Goal: Task Accomplishment & Management: Complete application form

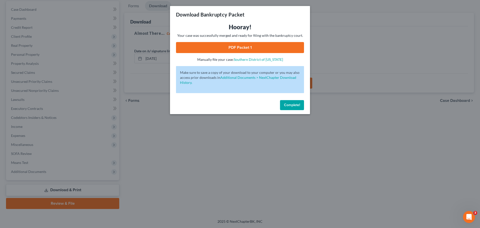
click at [300, 107] on button "Complete!" at bounding box center [292, 105] width 24 height 10
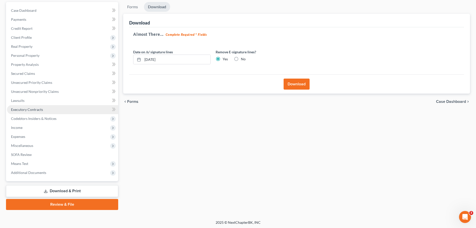
scroll to position [47, 0]
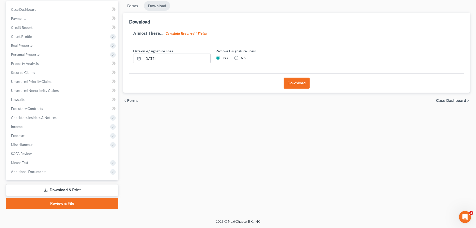
click at [22, 174] on span "Additional Documents" at bounding box center [62, 171] width 111 height 9
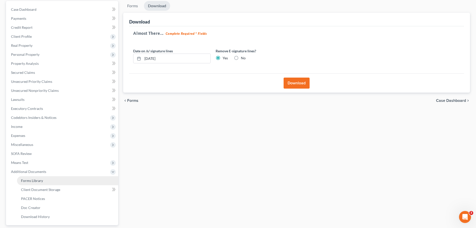
click at [25, 180] on span "Forms Library" at bounding box center [32, 180] width 22 height 4
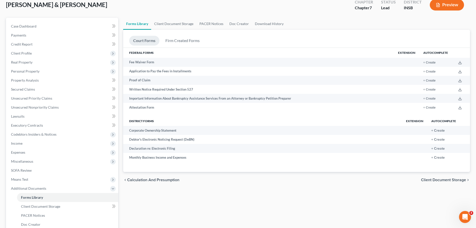
scroll to position [92, 0]
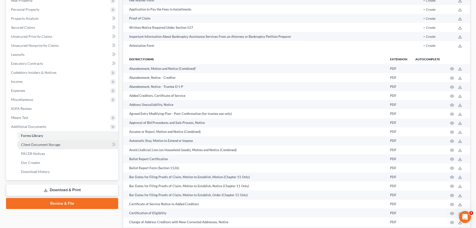
click at [42, 145] on span "Client Document Storage" at bounding box center [40, 144] width 39 height 4
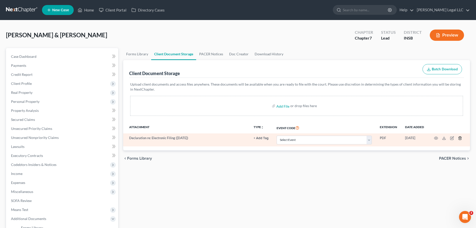
click at [461, 138] on line "button" at bounding box center [461, 138] width 0 height 1
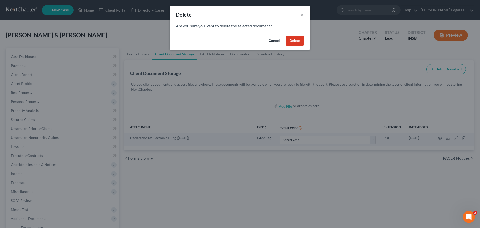
click at [301, 40] on button "Delete" at bounding box center [295, 41] width 18 height 10
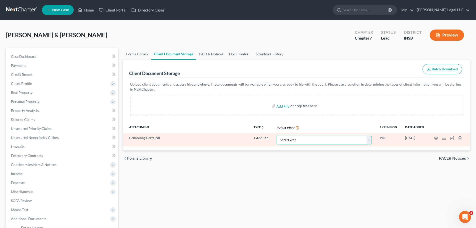
click at [298, 138] on select "Select Event 20 Largest Unsecured Creditors Amended/Corrected Petition Ch 7 Mea…" at bounding box center [324, 140] width 95 height 9
select select "9"
click at [277, 136] on select "Select Event 20 Largest Unsecured Creditors Amended/Corrected Petition Ch 7 Mea…" at bounding box center [324, 140] width 95 height 9
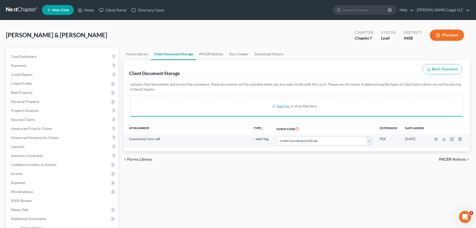
select select "9"
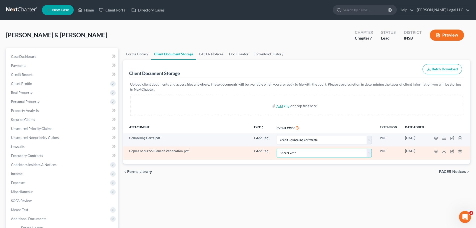
click at [309, 153] on select "Select Event 20 Largest Unsecured Creditors Amended/Corrected Petition Ch 7 Mea…" at bounding box center [324, 153] width 95 height 9
select select "15"
click at [277, 149] on select "Select Event 20 Largest Unsecured Creditors Amended/Corrected Petition Ch 7 Mea…" at bounding box center [324, 153] width 95 height 9
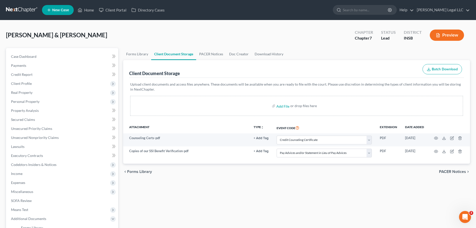
click at [340, 193] on div "Forms Library Client Document Storage PACER Notices Doc Creator Download Histor…" at bounding box center [297, 174] width 352 height 253
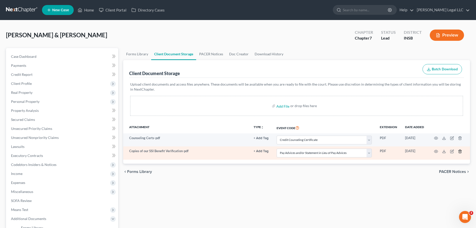
click at [461, 152] on icon "button" at bounding box center [460, 151] width 4 height 4
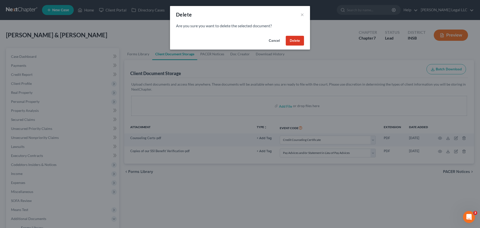
click at [298, 41] on button "Delete" at bounding box center [295, 41] width 18 height 10
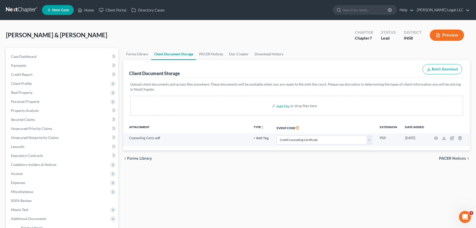
drag, startPoint x: 220, startPoint y: 176, endPoint x: 425, endPoint y: 163, distance: 205.2
click at [220, 176] on div "Forms Library Client Document Storage PACER Notices Doc Creator Download Histor…" at bounding box center [297, 174] width 352 height 253
click at [237, 162] on div "chevron_left Forms Library PACER Notices chevron_right" at bounding box center [296, 158] width 347 height 16
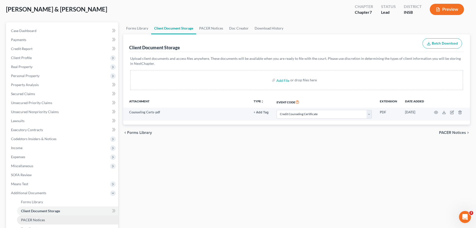
scroll to position [92, 0]
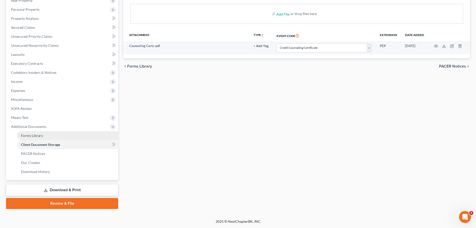
click at [23, 134] on span "Forms Library" at bounding box center [32, 135] width 22 height 4
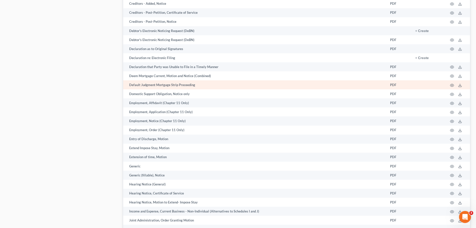
scroll to position [417, 0]
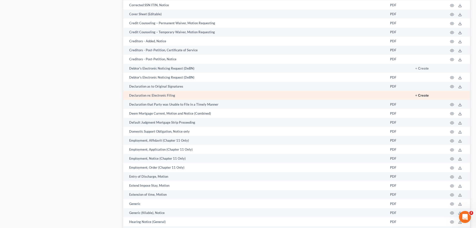
click at [422, 96] on button "+ Create" at bounding box center [423, 96] width 14 height 4
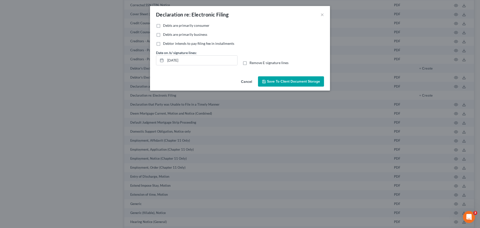
click at [163, 25] on label "Debts are primarily consumer" at bounding box center [186, 25] width 47 height 5
click at [165, 25] on input "Debts are primarily consumer" at bounding box center [166, 24] width 3 height 3
checkbox input "true"
click at [276, 82] on span "Save to Client Document Storage" at bounding box center [293, 81] width 53 height 4
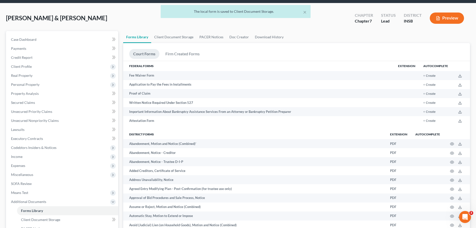
scroll to position [117, 0]
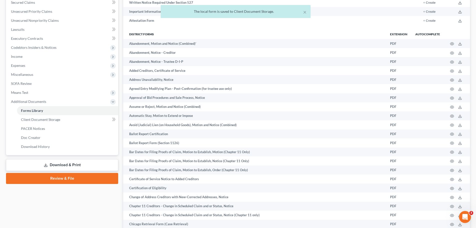
drag, startPoint x: 55, startPoint y: 182, endPoint x: 165, endPoint y: 141, distance: 117.6
click at [55, 182] on link "Review & File" at bounding box center [62, 178] width 112 height 11
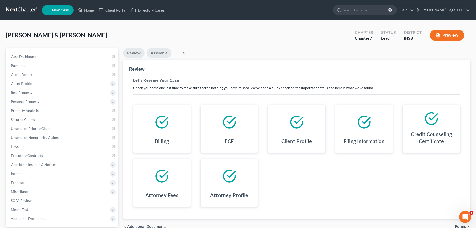
click at [157, 50] on link "Assemble" at bounding box center [159, 53] width 25 height 10
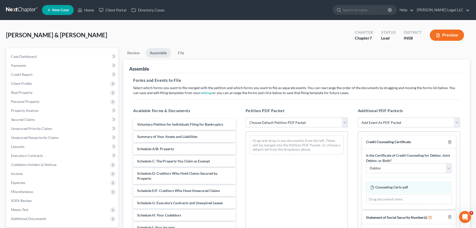
click at [261, 120] on select "Choose Default Petition PDF Packet Emergency Filing (Voluntary Petition and Cre…" at bounding box center [297, 123] width 102 height 10
select select "1"
click at [246, 118] on select "Choose Default Petition PDF Packet Emergency Filing (Voluntary Petition and Cre…" at bounding box center [297, 123] width 102 height 10
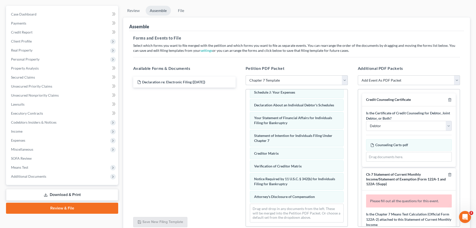
scroll to position [86, 0]
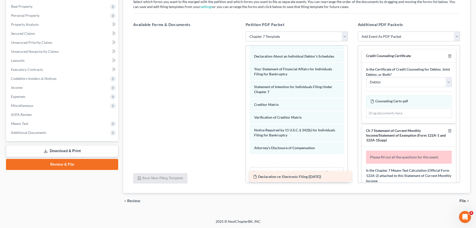
drag, startPoint x: 175, startPoint y: 36, endPoint x: 288, endPoint y: 168, distance: 173.6
click at [240, 32] on div "Declaration re: Electronic Filing ([DATE]) Declaration re: Electronic Filing ([…" at bounding box center [184, 32] width 110 height 0
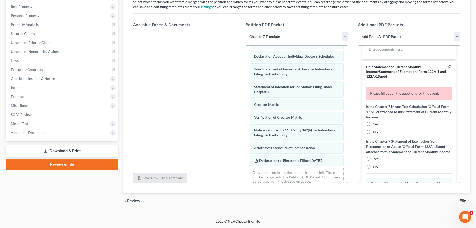
scroll to position [75, 0]
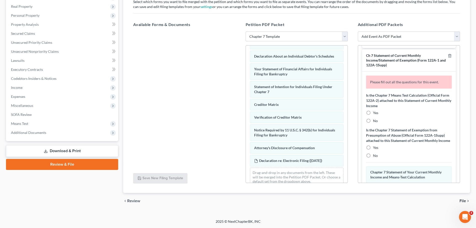
click at [373, 121] on label "No" at bounding box center [375, 120] width 5 height 5
click at [375, 121] on input "No" at bounding box center [376, 119] width 3 height 3
radio input "true"
click at [373, 158] on label "No" at bounding box center [375, 155] width 5 height 5
click at [375, 156] on input "No" at bounding box center [376, 154] width 3 height 3
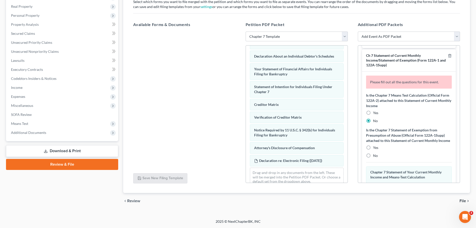
radio input "true"
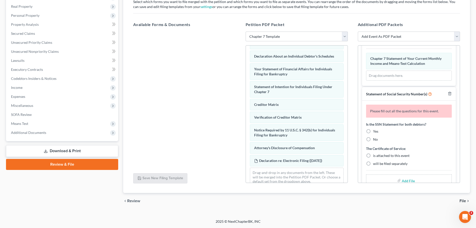
scroll to position [175, 0]
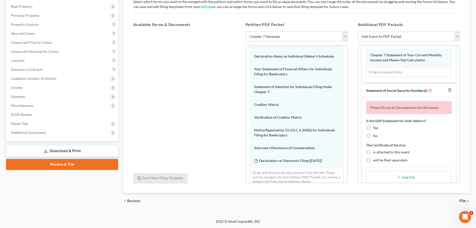
click at [373, 130] on label "Yes" at bounding box center [375, 127] width 5 height 5
click at [375, 129] on input "Yes" at bounding box center [376, 126] width 3 height 3
radio input "true"
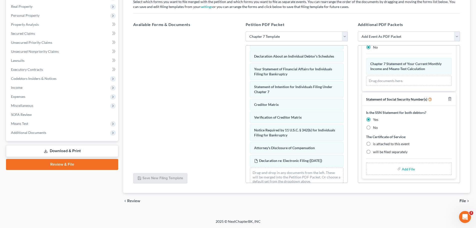
scroll to position [172, 0]
click at [373, 149] on label "will be filed separately" at bounding box center [390, 151] width 35 height 5
click at [375, 149] on input "will be filed separately" at bounding box center [376, 150] width 3 height 3
radio input "true"
click at [461, 200] on span "File" at bounding box center [463, 201] width 7 height 4
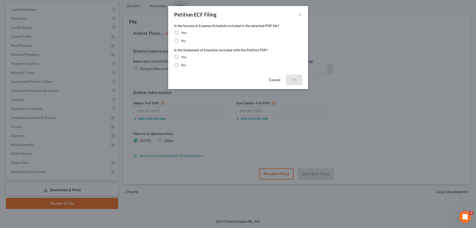
scroll to position [47, 0]
click at [183, 32] on label "Yes" at bounding box center [185, 32] width 5 height 5
click at [185, 32] on input "Yes" at bounding box center [186, 31] width 3 height 3
radio input "true"
click at [183, 55] on label "Yes" at bounding box center [185, 57] width 5 height 5
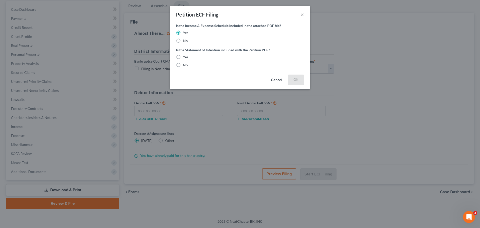
click at [185, 55] on input "Yes" at bounding box center [186, 56] width 3 height 3
radio input "true"
click at [298, 77] on button "OK" at bounding box center [296, 80] width 16 height 10
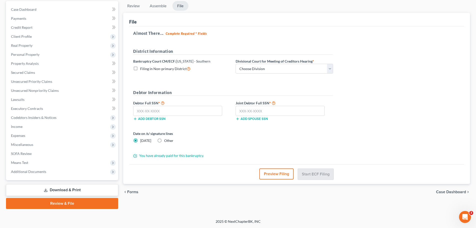
click at [256, 63] on label "Divisional Court for Meeting of Creditors Hearing *" at bounding box center [275, 61] width 79 height 5
drag, startPoint x: 256, startPoint y: 69, endPoint x: 255, endPoint y: 73, distance: 4.4
click at [256, 69] on select "Choose Division [GEOGRAPHIC_DATA] [GEOGRAPHIC_DATA] [GEOGRAPHIC_DATA] [GEOGRAPH…" at bounding box center [285, 69] width 98 height 10
click at [261, 30] on h5 "Almost There... Complete Required * Fields" at bounding box center [296, 33] width 327 height 6
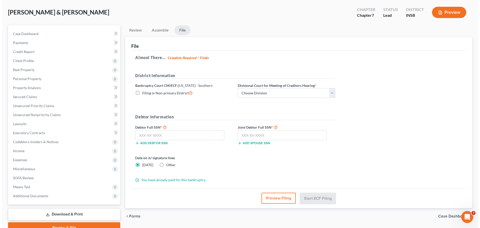
scroll to position [0, 0]
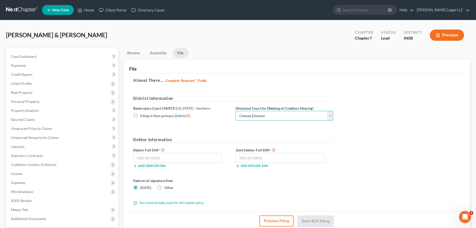
click at [261, 119] on select "Choose Division [GEOGRAPHIC_DATA] [GEOGRAPHIC_DATA] [GEOGRAPHIC_DATA] [GEOGRAPH…" at bounding box center [285, 116] width 98 height 10
select select "3"
click at [236, 111] on select "Choose Division [GEOGRAPHIC_DATA] [GEOGRAPHIC_DATA] [GEOGRAPHIC_DATA] [GEOGRAPH…" at bounding box center [285, 116] width 98 height 10
click at [186, 158] on input "text" at bounding box center [177, 158] width 89 height 10
click at [179, 155] on input "text" at bounding box center [177, 158] width 89 height 10
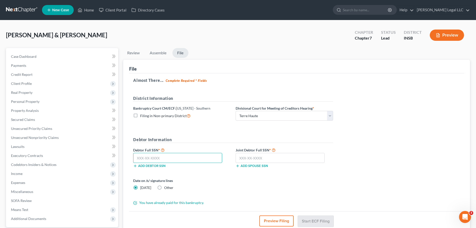
click at [164, 156] on input "text" at bounding box center [177, 158] width 89 height 10
drag, startPoint x: 205, startPoint y: 158, endPoint x: 103, endPoint y: 164, distance: 102.4
click at [88, 160] on div "Petition Navigation Case Dashboard Payments Invoices Payments Payments Credit R…" at bounding box center [238, 152] width 469 height 208
type input "327-66-6994"
click at [267, 157] on input "text" at bounding box center [280, 158] width 89 height 10
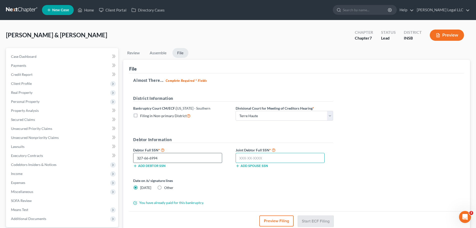
paste input "327-66-6994"
type input "327-66-6994"
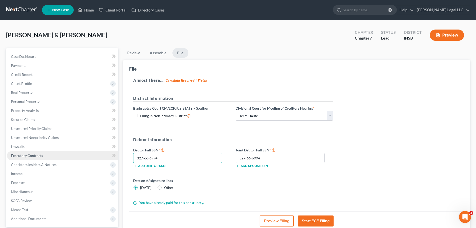
drag, startPoint x: 187, startPoint y: 159, endPoint x: 99, endPoint y: 160, distance: 88.0
click at [90, 159] on div "Petition Navigation Case Dashboard Payments Invoices Payments Payments Credit R…" at bounding box center [238, 152] width 469 height 208
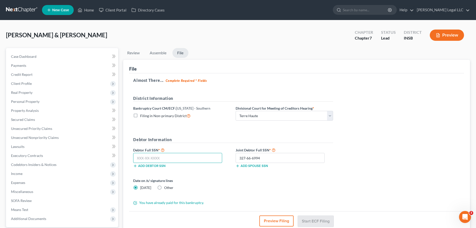
click at [160, 160] on input "text" at bounding box center [177, 158] width 89 height 10
type input "304-82-7697"
click at [304, 223] on button "Start ECF Filing" at bounding box center [316, 220] width 36 height 11
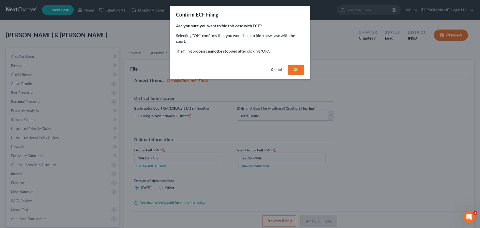
click at [298, 67] on button "OK" at bounding box center [296, 70] width 16 height 10
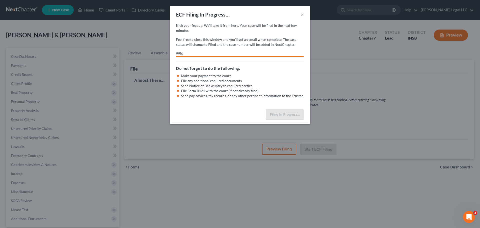
select select "3"
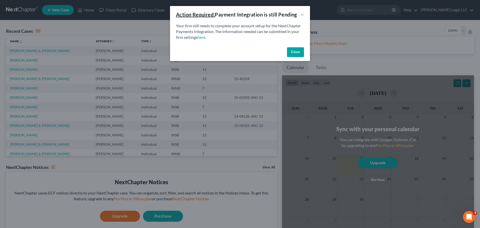
click at [294, 53] on button "Close" at bounding box center [295, 52] width 17 height 10
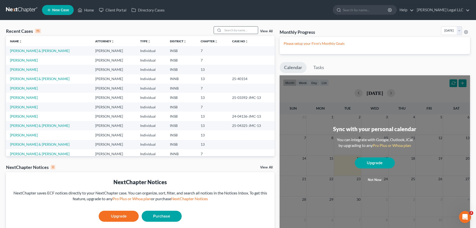
click at [246, 29] on input "search" at bounding box center [240, 30] width 35 height 7
type input "morrison"
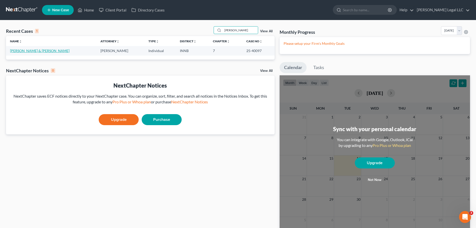
click at [34, 53] on td "Morrison, Zachary & Carley" at bounding box center [51, 50] width 91 height 9
click at [38, 50] on link "Morrison, Zachary & Carley" at bounding box center [40, 51] width 60 height 4
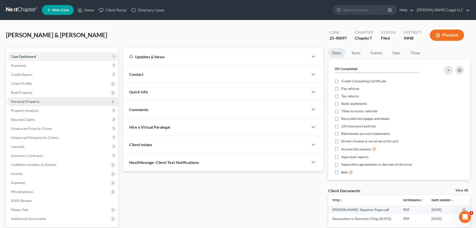
click at [24, 100] on span "Personal Property" at bounding box center [25, 101] width 29 height 4
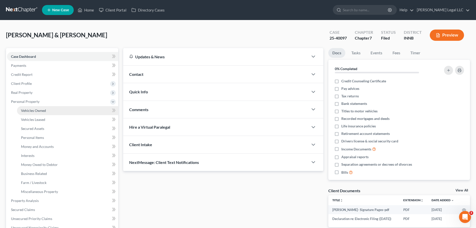
click at [25, 110] on span "Vehicles Owned" at bounding box center [33, 110] width 25 height 4
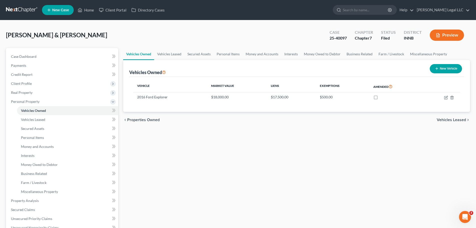
click at [186, 147] on div "Vehicles Owned Vehicles Leased Secured Assets Personal Items Money and Accounts…" at bounding box center [297, 197] width 352 height 298
click at [53, 121] on link "Vehicles Leased" at bounding box center [67, 119] width 101 height 9
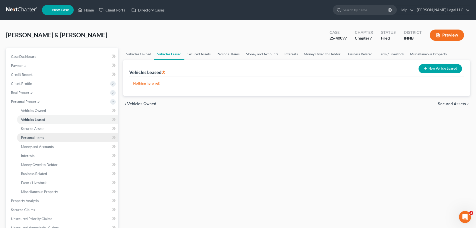
click at [42, 139] on span "Personal Items" at bounding box center [32, 137] width 23 height 4
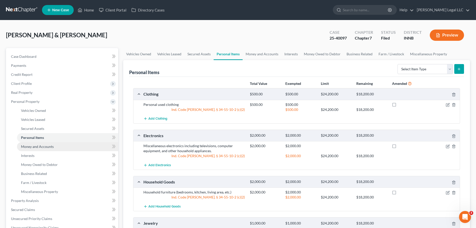
click at [36, 144] on span "Money and Accounts" at bounding box center [37, 146] width 33 height 4
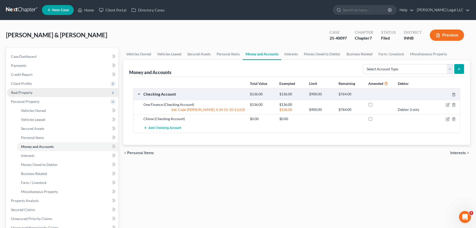
click at [29, 93] on span "Real Property" at bounding box center [22, 92] width 22 height 4
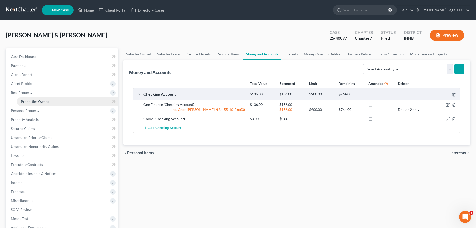
click at [28, 101] on span "Properties Owned" at bounding box center [35, 101] width 29 height 4
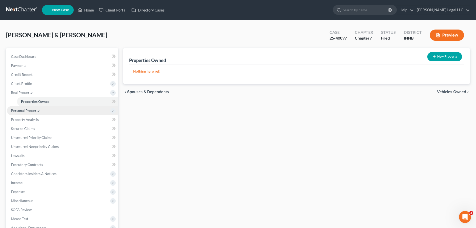
click at [27, 112] on span "Personal Property" at bounding box center [25, 110] width 29 height 4
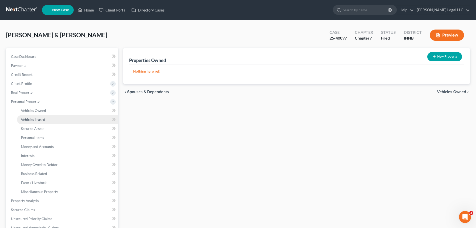
click at [27, 115] on link "Vehicles Leased" at bounding box center [67, 119] width 101 height 9
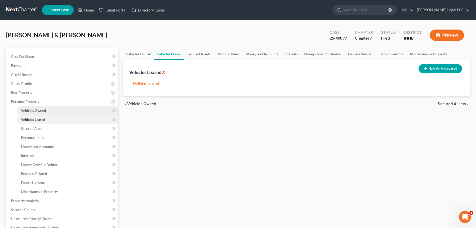
click at [28, 110] on span "Vehicles Owned" at bounding box center [33, 110] width 25 height 4
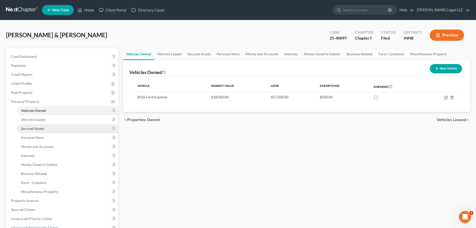
click at [26, 127] on span "Secured Assets" at bounding box center [32, 128] width 23 height 4
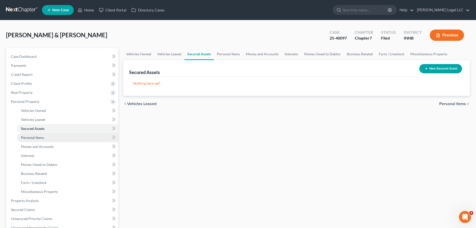
click at [26, 139] on span "Personal Items" at bounding box center [32, 137] width 23 height 4
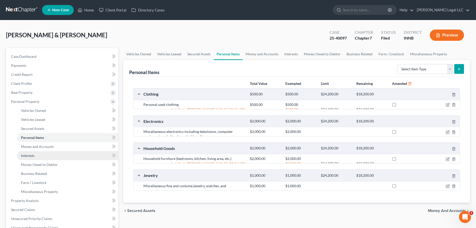
click at [27, 152] on link "Interests" at bounding box center [67, 155] width 101 height 9
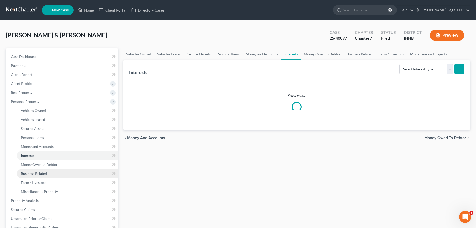
click at [32, 172] on span "Business Related" at bounding box center [34, 173] width 26 height 4
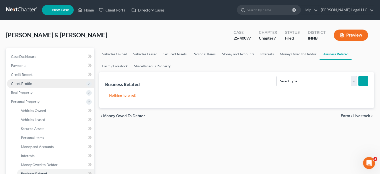
click at [32, 82] on span "Client Profile" at bounding box center [50, 83] width 87 height 9
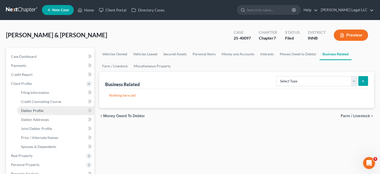
click at [33, 110] on span "Debtor Profile" at bounding box center [32, 110] width 23 height 4
select select "1"
select select "6"
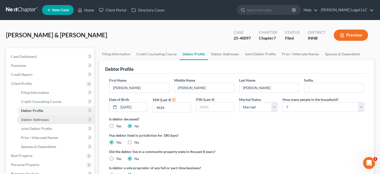
click at [29, 116] on link "Debtor Addresses" at bounding box center [55, 119] width 77 height 9
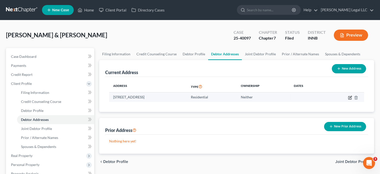
click at [350, 97] on icon "button" at bounding box center [351, 97] width 2 height 2
select select "15"
select select "0"
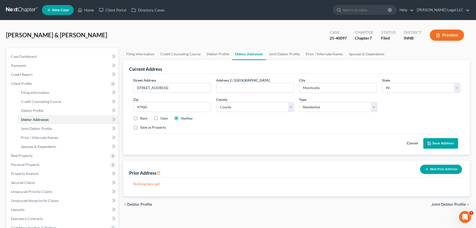
click at [273, 46] on div "Morrison, Zachary & Carley Upgraded Case 25-40097 Chapter Chapter 7 Status File…" at bounding box center [238, 37] width 464 height 22
